Goal: Transaction & Acquisition: Obtain resource

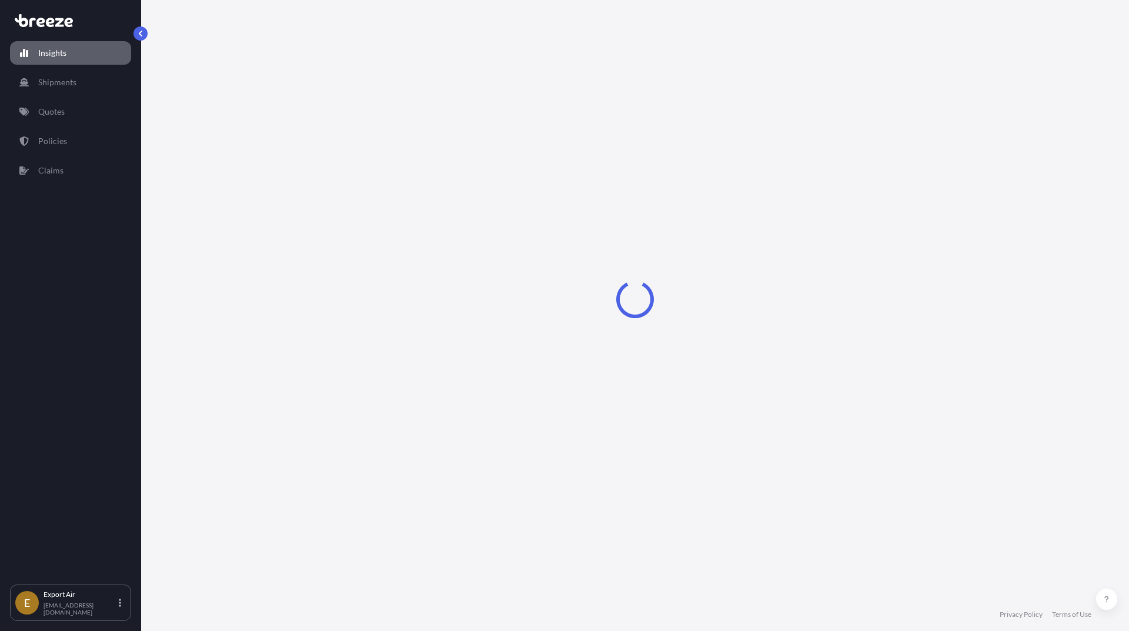
select select "2025"
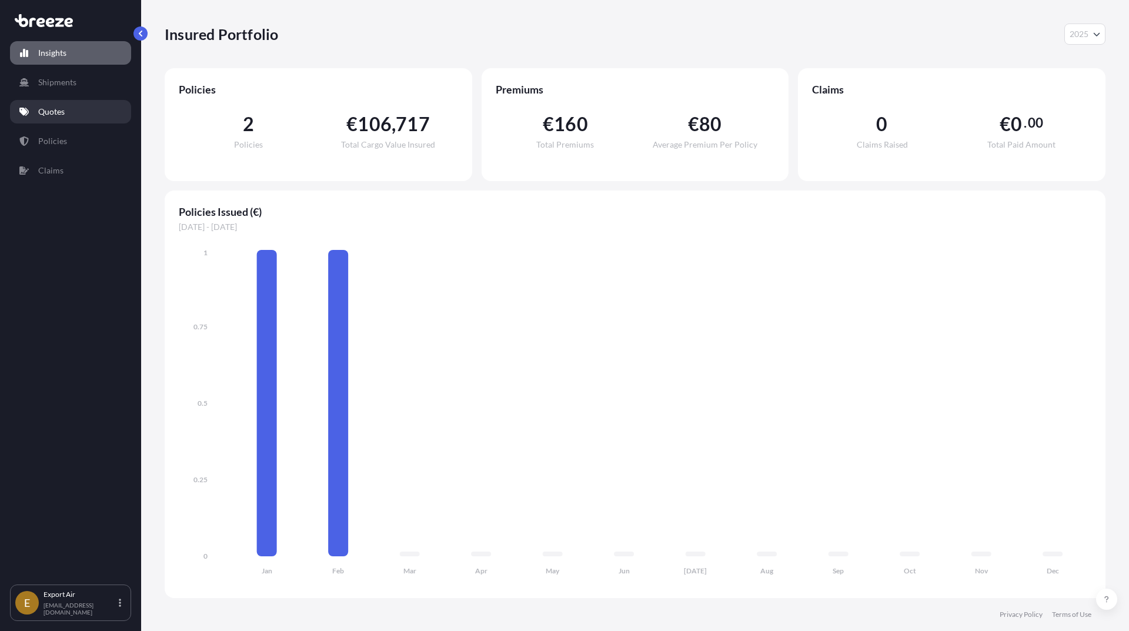
click at [56, 111] on p "Quotes" at bounding box center [51, 112] width 26 height 12
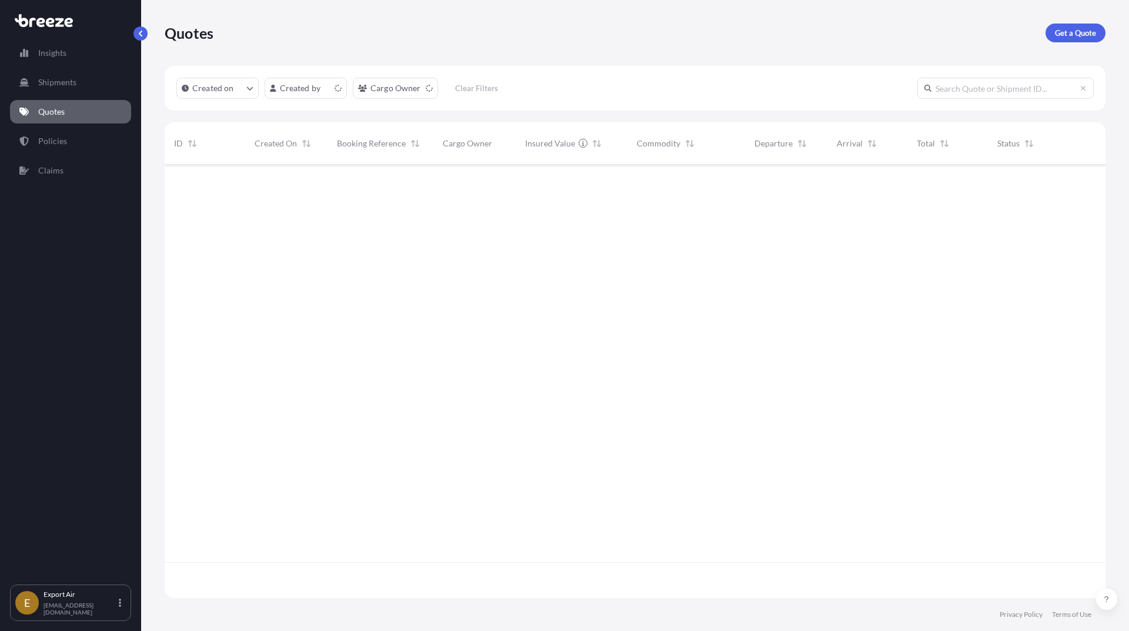
scroll to position [431, 932]
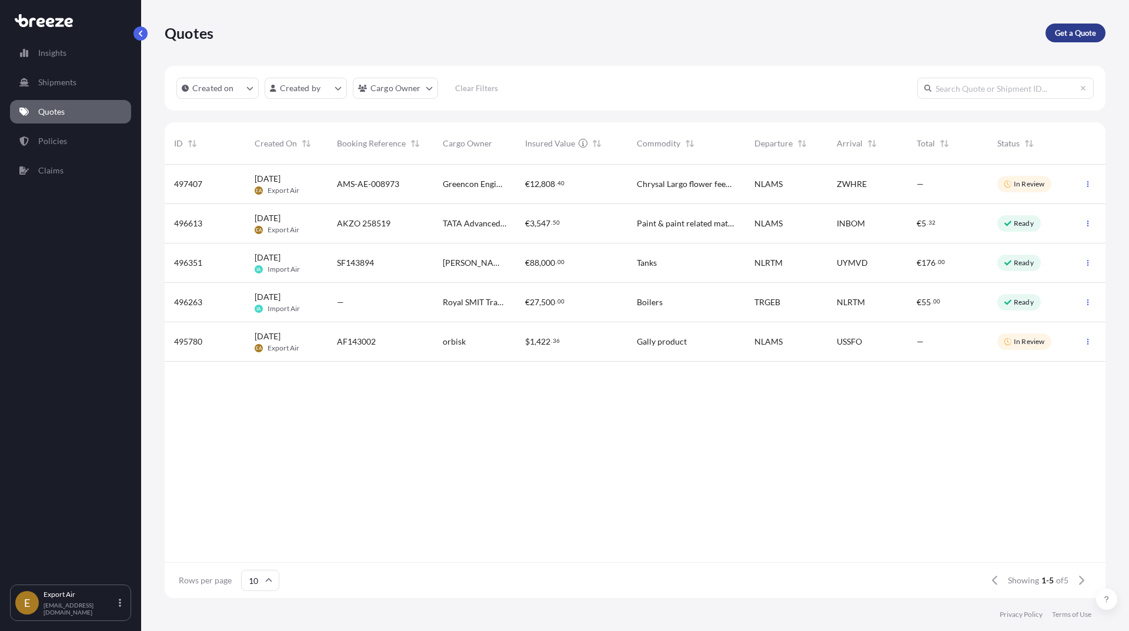
click at [1087, 41] on link "Get a Quote" at bounding box center [1075, 33] width 60 height 19
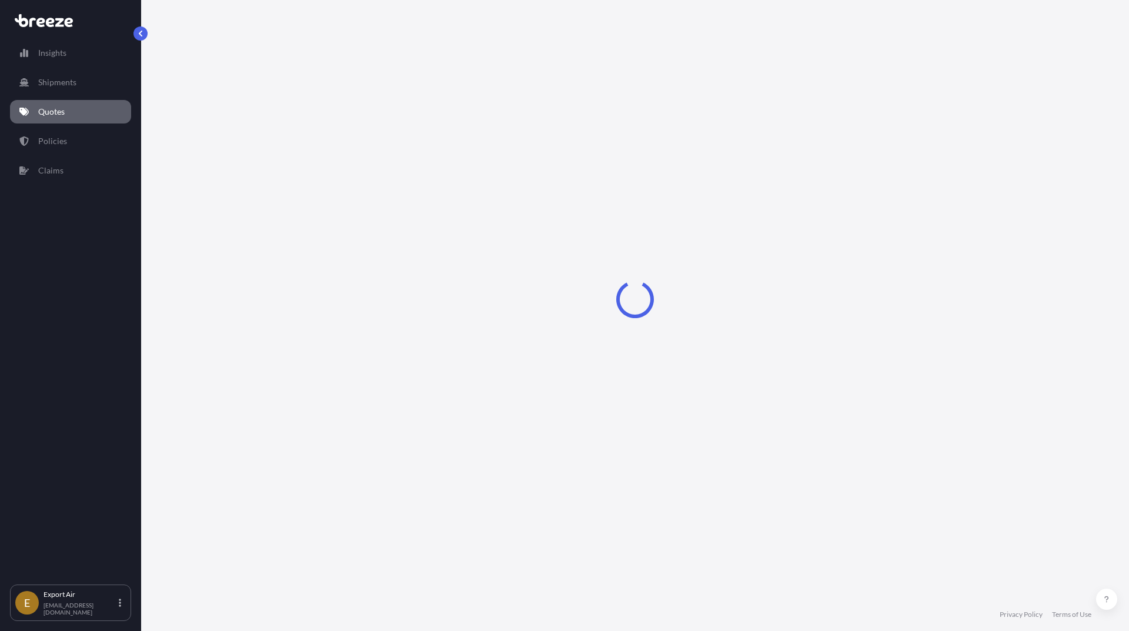
select select "Sea"
select select "1"
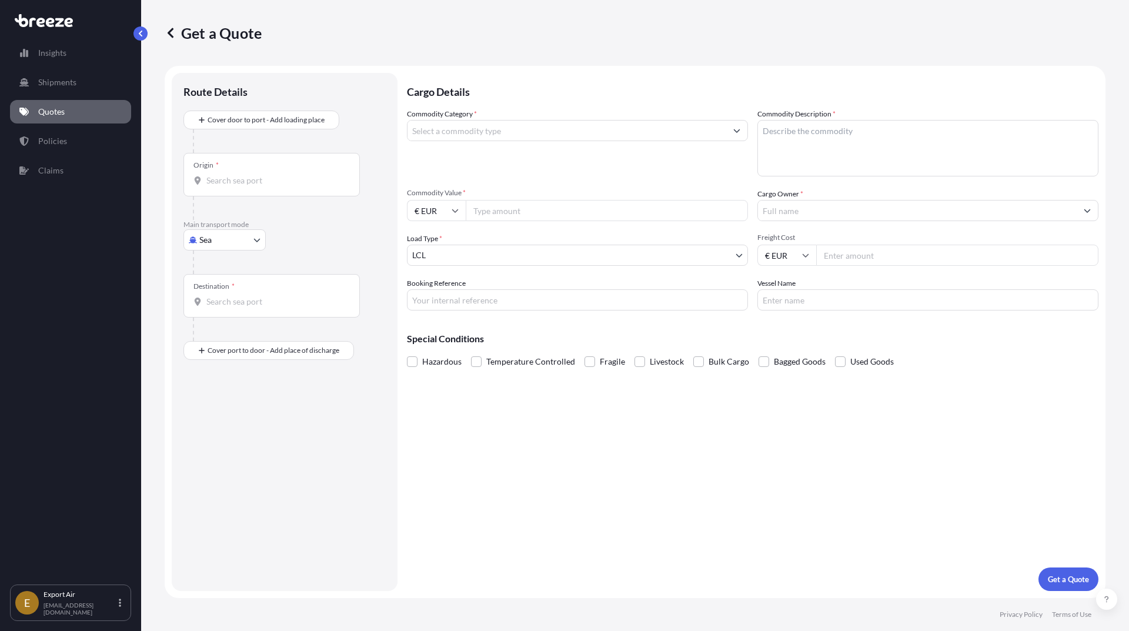
click at [266, 159] on div "Origin *" at bounding box center [271, 174] width 176 height 43
click at [266, 175] on input "Origin *" at bounding box center [275, 181] width 139 height 12
type input "m"
click at [289, 232] on div "CNNBO - Ningbo , [GEOGRAPHIC_DATA]" at bounding box center [299, 220] width 223 height 28
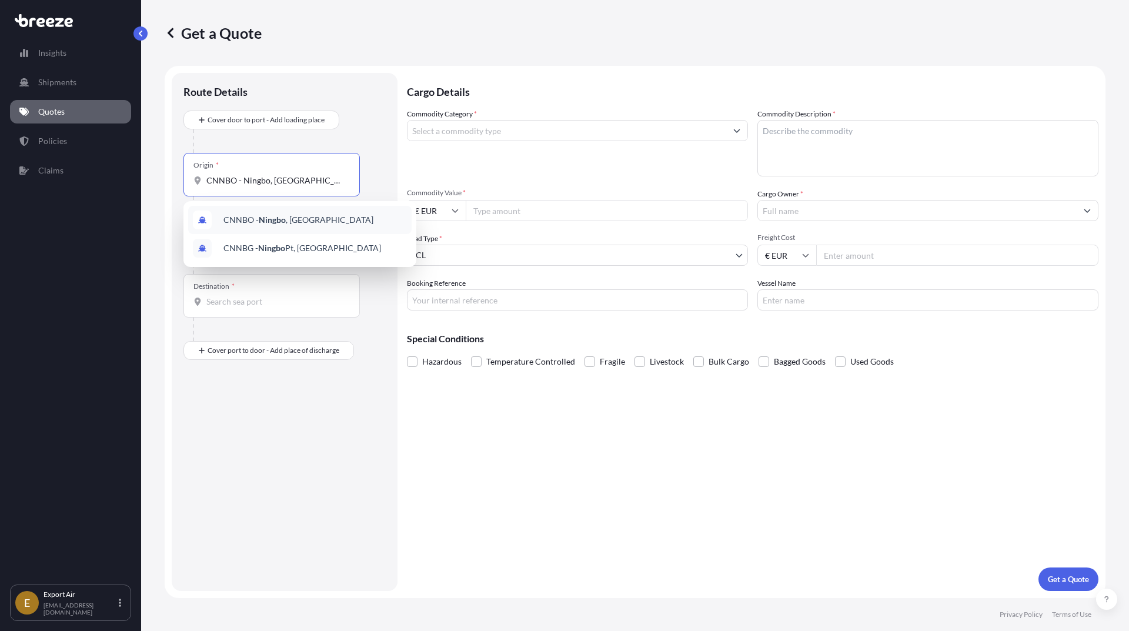
click at [289, 232] on div "CNNBO - Ningbo , [GEOGRAPHIC_DATA]" at bounding box center [299, 220] width 223 height 28
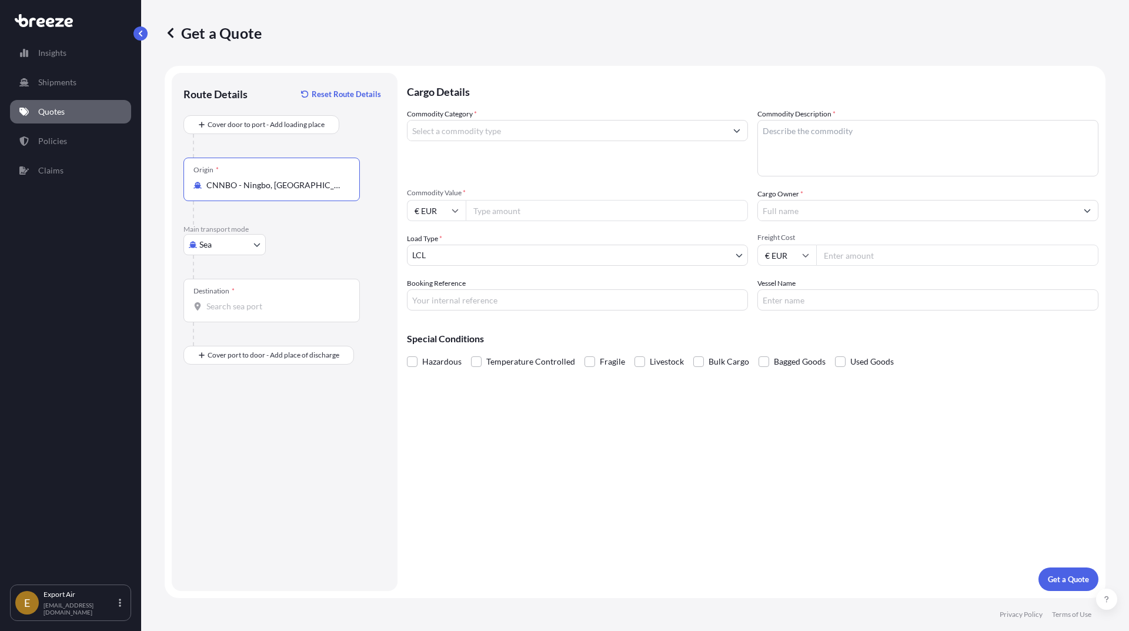
click at [296, 190] on input "CNNBO - Ningbo, [GEOGRAPHIC_DATA]" at bounding box center [275, 185] width 139 height 12
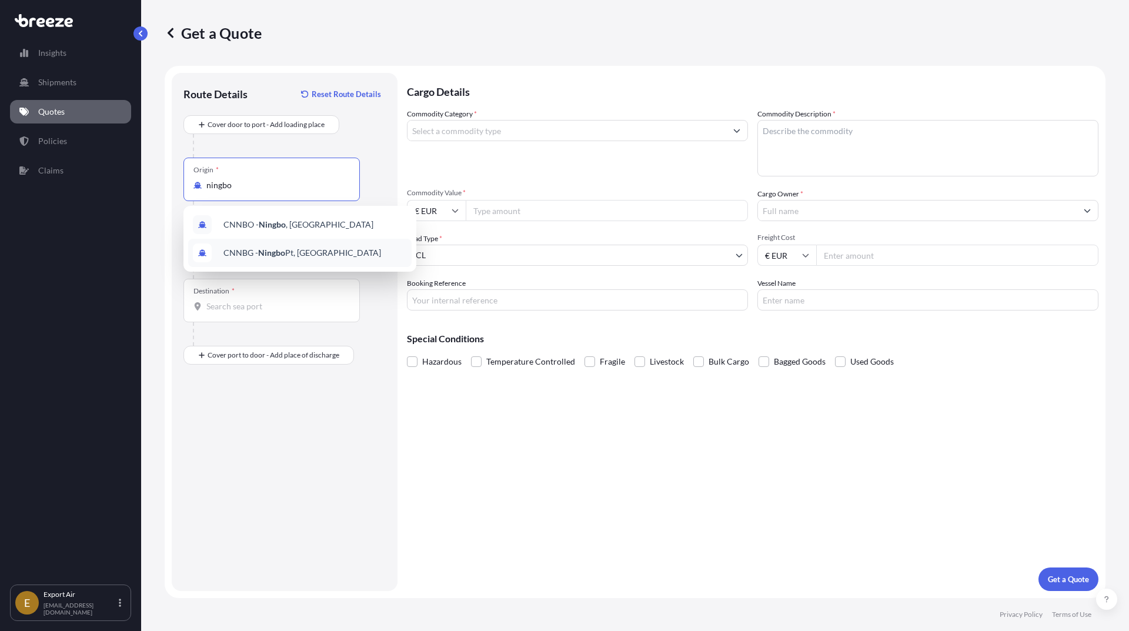
click at [320, 247] on div "CNNBG - Ningbo Pt, [GEOGRAPHIC_DATA]" at bounding box center [299, 253] width 223 height 28
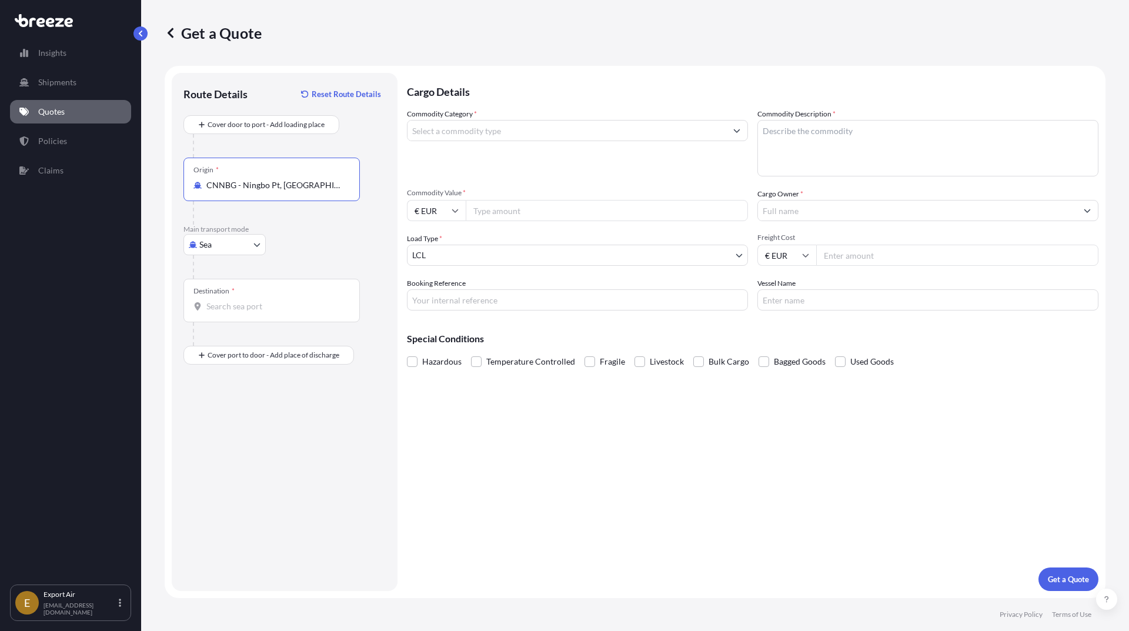
type input "CNNBG - Ningbo Pt, [GEOGRAPHIC_DATA]"
click at [285, 311] on input "Destination *" at bounding box center [275, 306] width 139 height 12
type input "NLRTM - [GEOGRAPHIC_DATA], [GEOGRAPHIC_DATA]"
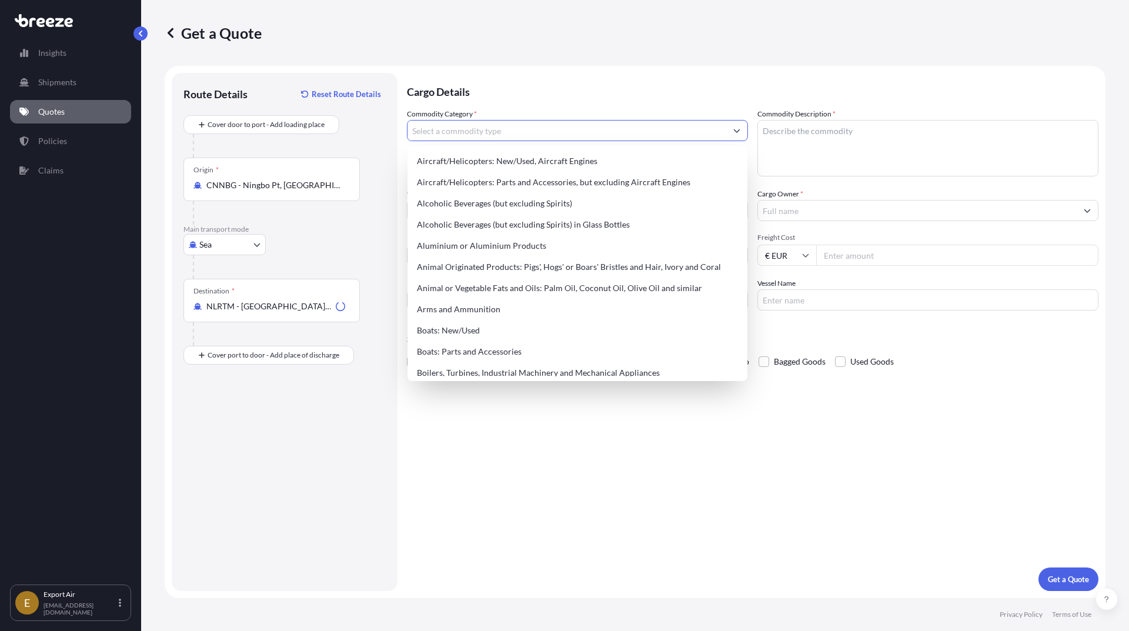
click at [586, 135] on input "Commodity Category *" at bounding box center [566, 130] width 319 height 21
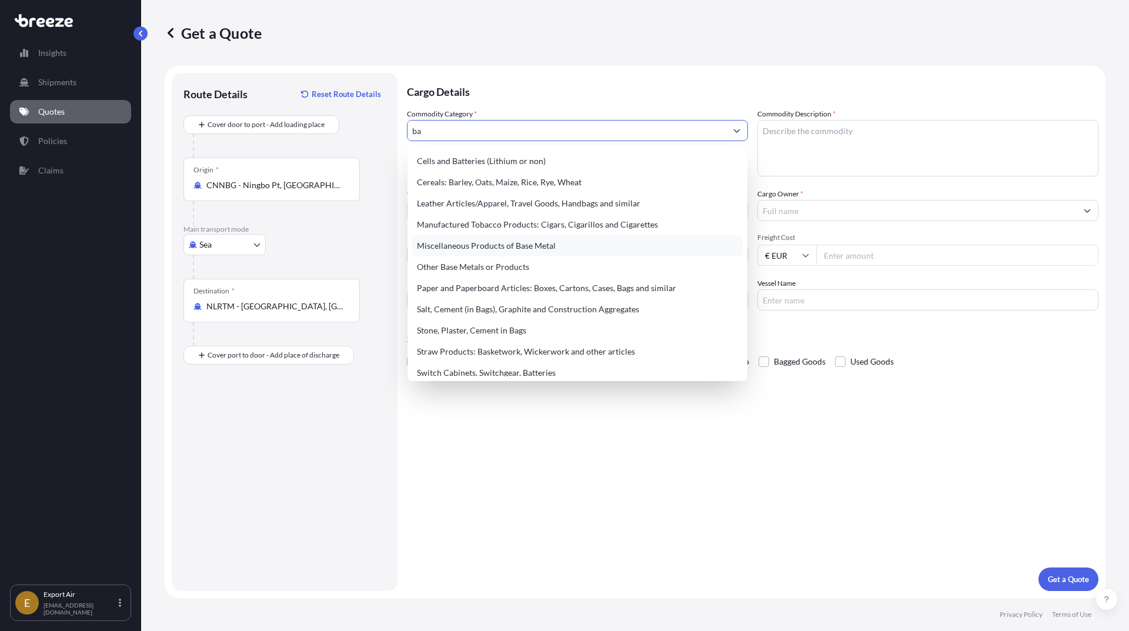
type input "b"
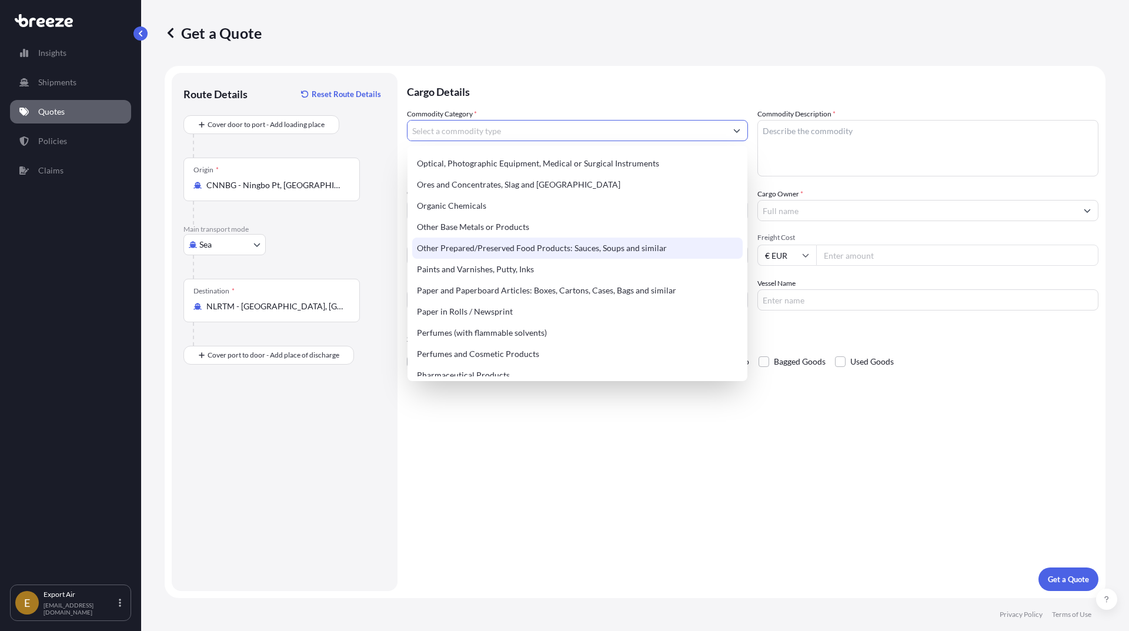
scroll to position [1940, 0]
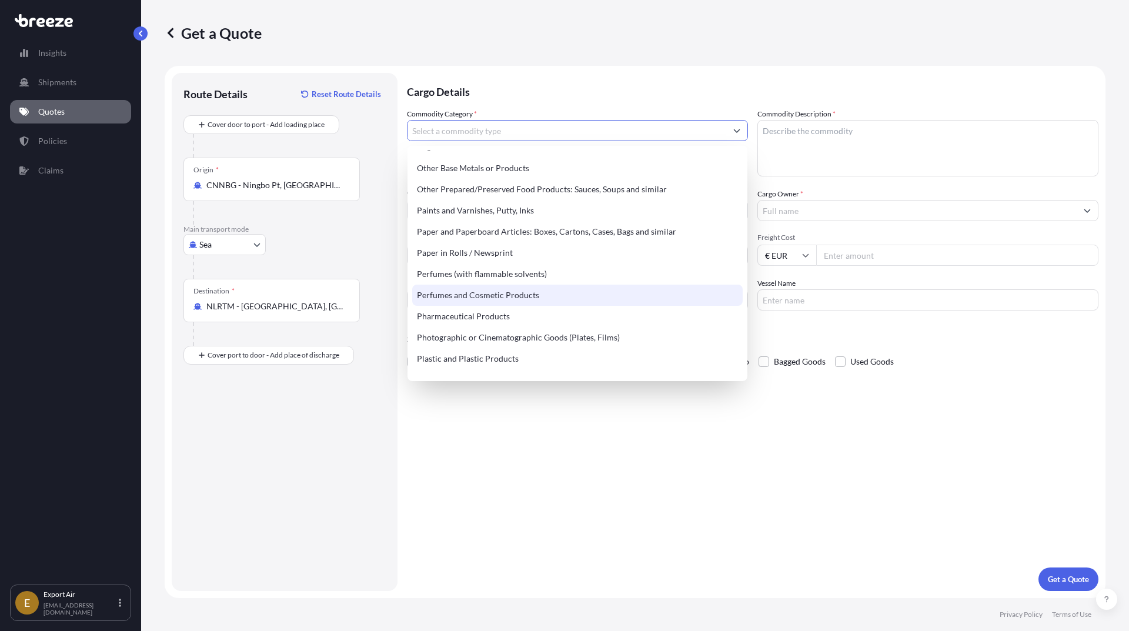
click at [541, 302] on div "Perfumes and Cosmetic Products" at bounding box center [577, 294] width 330 height 21
type input "Perfumes and Cosmetic Products"
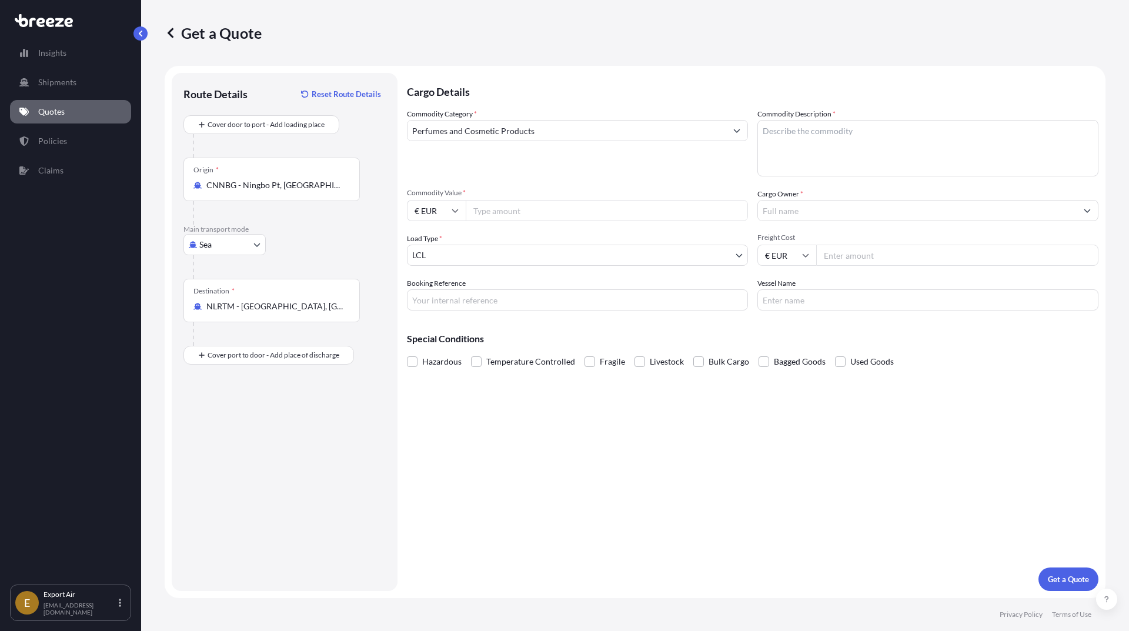
click at [831, 107] on p "Cargo Details" at bounding box center [752, 90] width 691 height 35
click at [825, 125] on textarea "Commodity Description *" at bounding box center [927, 148] width 341 height 56
type textarea "p"
type textarea "[MEDICAL_DATA] based on honey"
click at [519, 209] on input "Commodity Value *" at bounding box center [607, 210] width 282 height 21
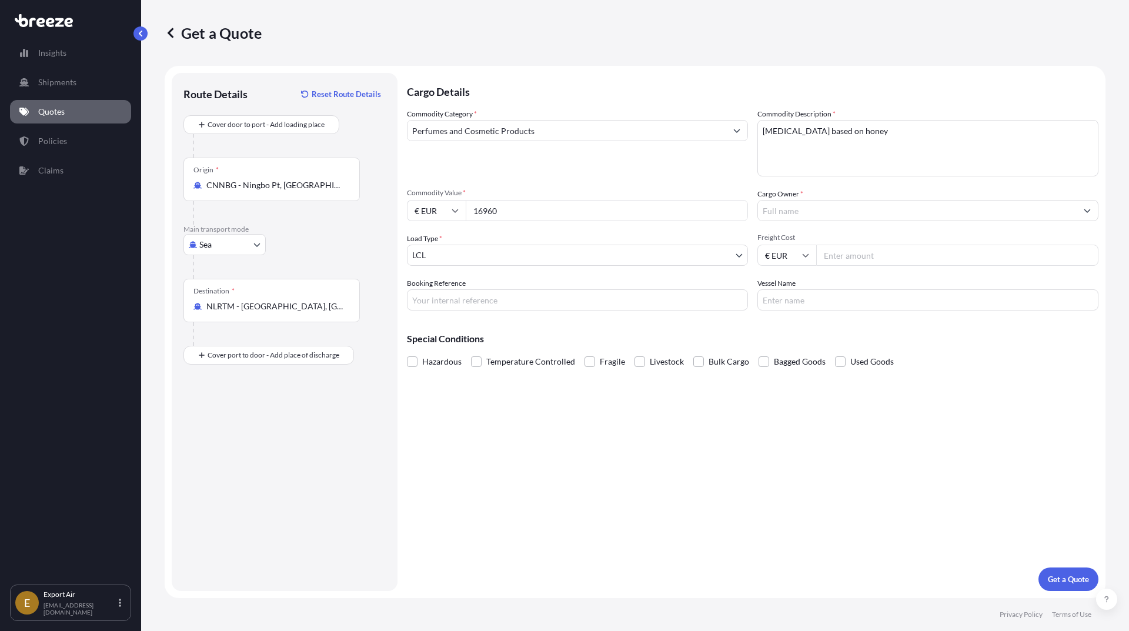
click at [517, 210] on input "16960" at bounding box center [607, 210] width 282 height 21
type input "16920"
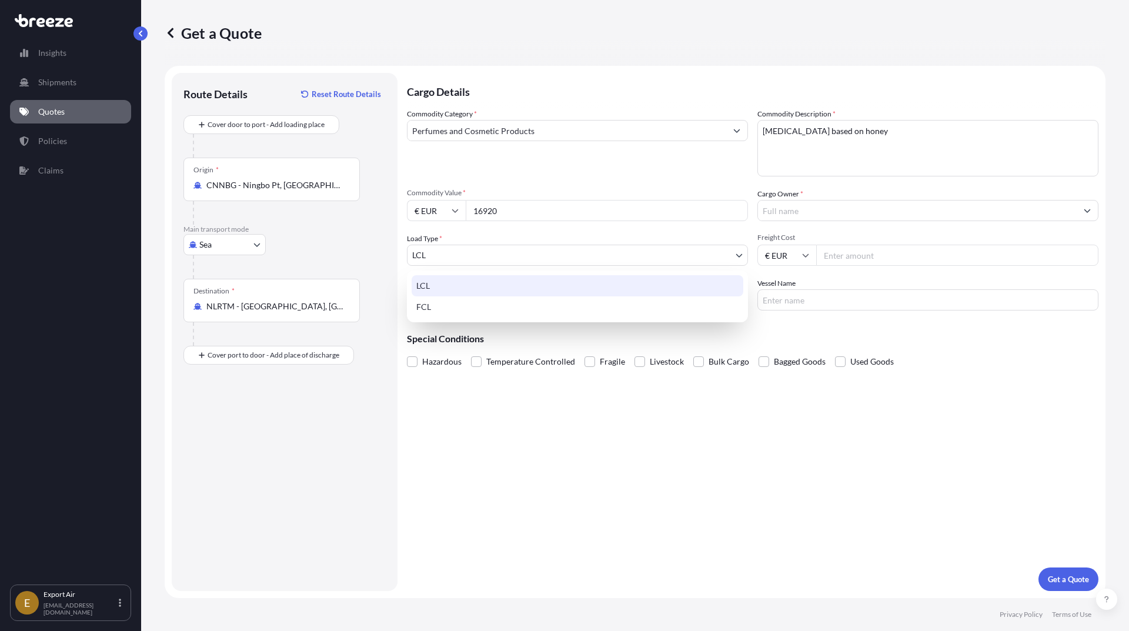
click at [533, 261] on body "Insights Shipments Quotes Policies Claims E Export Air [EMAIL_ADDRESS][DOMAIN_N…" at bounding box center [564, 315] width 1129 height 631
click at [521, 289] on div "LCL" at bounding box center [577, 285] width 332 height 21
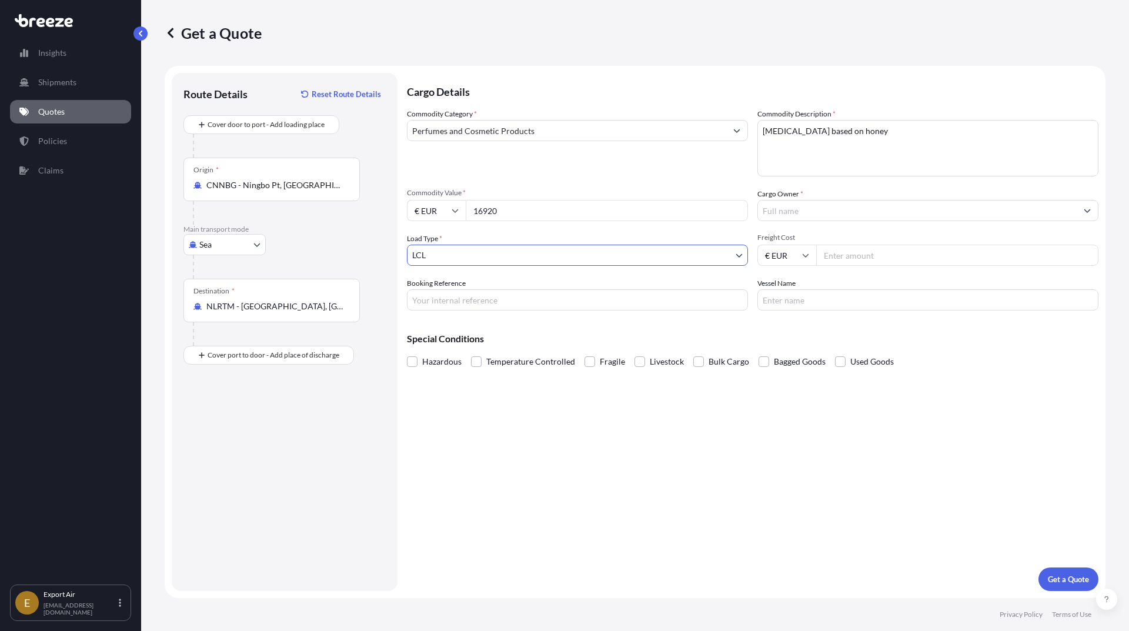
click at [621, 296] on input "Booking Reference" at bounding box center [577, 299] width 341 height 21
click at [621, 305] on input "Booking Reference" at bounding box center [577, 299] width 341 height 21
paste input "SF144982"
type input "SF144982"
click at [866, 215] on input "Cargo Owner *" at bounding box center [917, 210] width 319 height 21
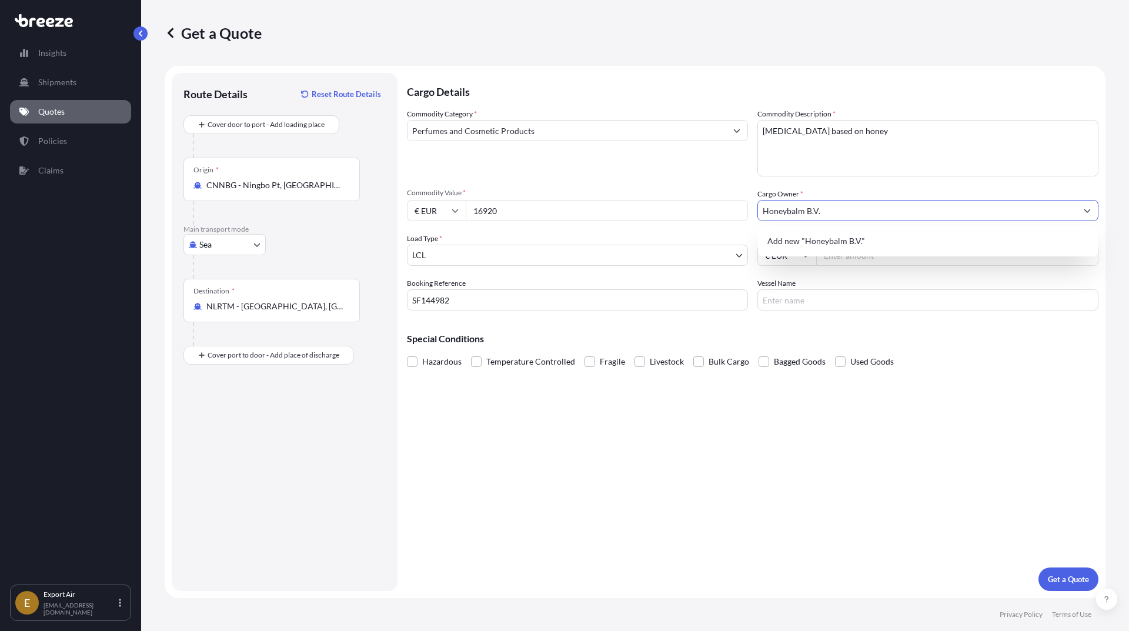
type input "Honeybalm B.V."
click at [993, 387] on div "Cargo Details Commodity Category * Perfumes and Cosmetic Products Commodity Des…" at bounding box center [752, 332] width 691 height 518
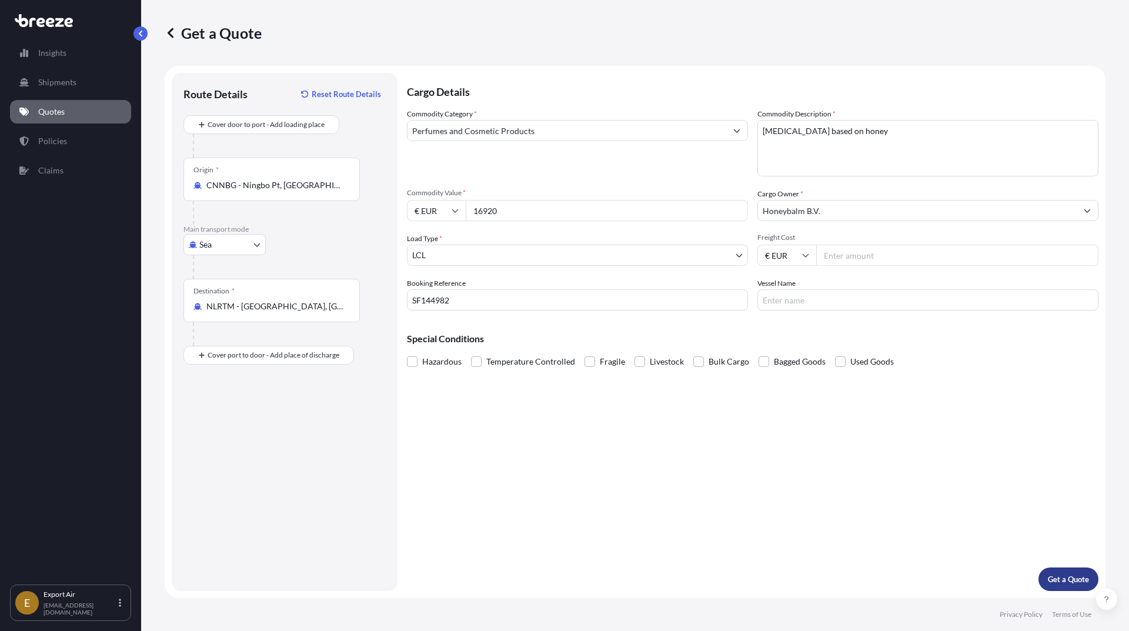
click at [1074, 575] on p "Get a Quote" at bounding box center [1067, 579] width 41 height 12
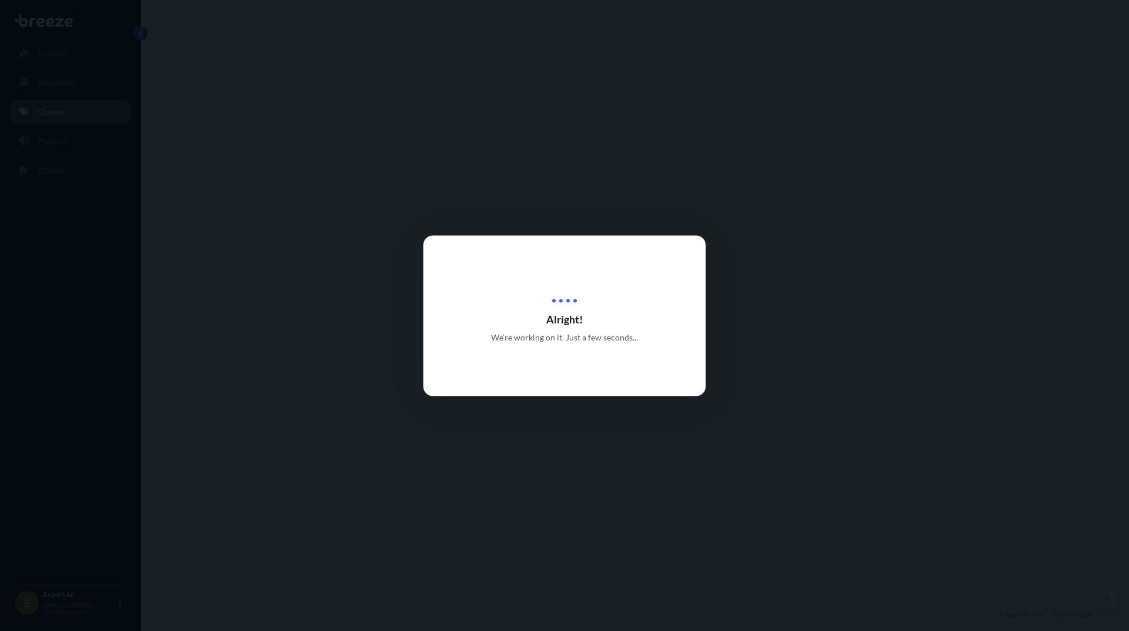
select select "Sea"
select select "1"
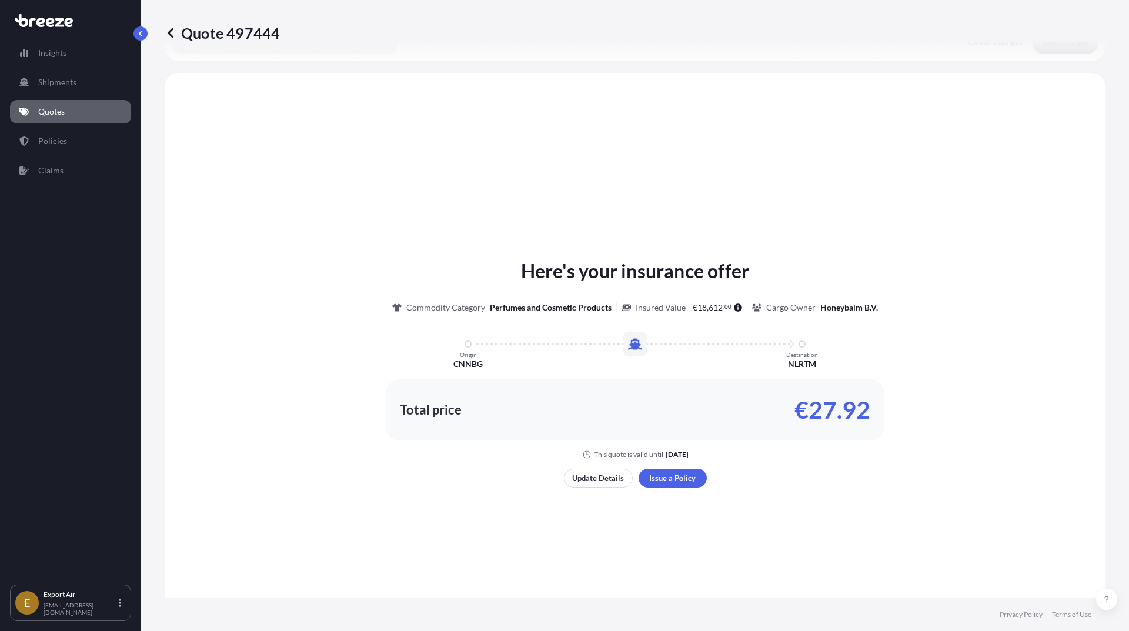
scroll to position [354, 0]
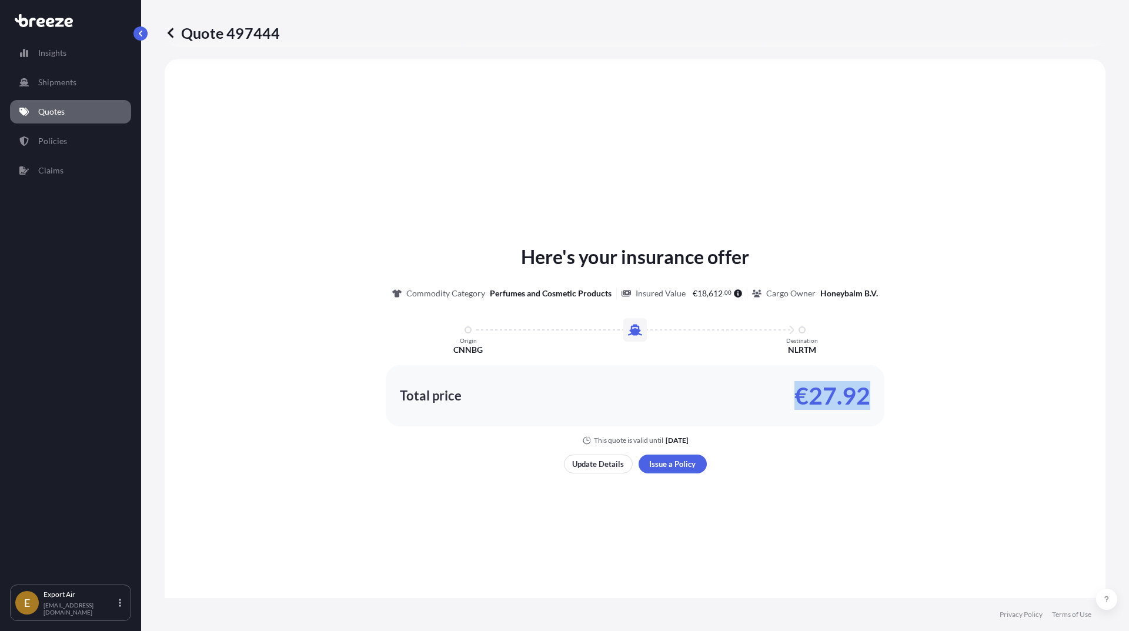
drag, startPoint x: 917, startPoint y: 400, endPoint x: 935, endPoint y: 400, distance: 17.6
click at [935, 400] on div "Here's your insurance offer Commodity Category Perfumes and Cosmetic Products I…" at bounding box center [635, 344] width 908 height 202
drag, startPoint x: 630, startPoint y: 294, endPoint x: 730, endPoint y: 302, distance: 100.2
click at [730, 302] on div "Here's your insurance offer Commodity Category Perfumes and Cosmetic Products I…" at bounding box center [635, 344] width 908 height 202
copy div "Insured Value € 18 , 612 . 00"
